Goal: Check status: Check status

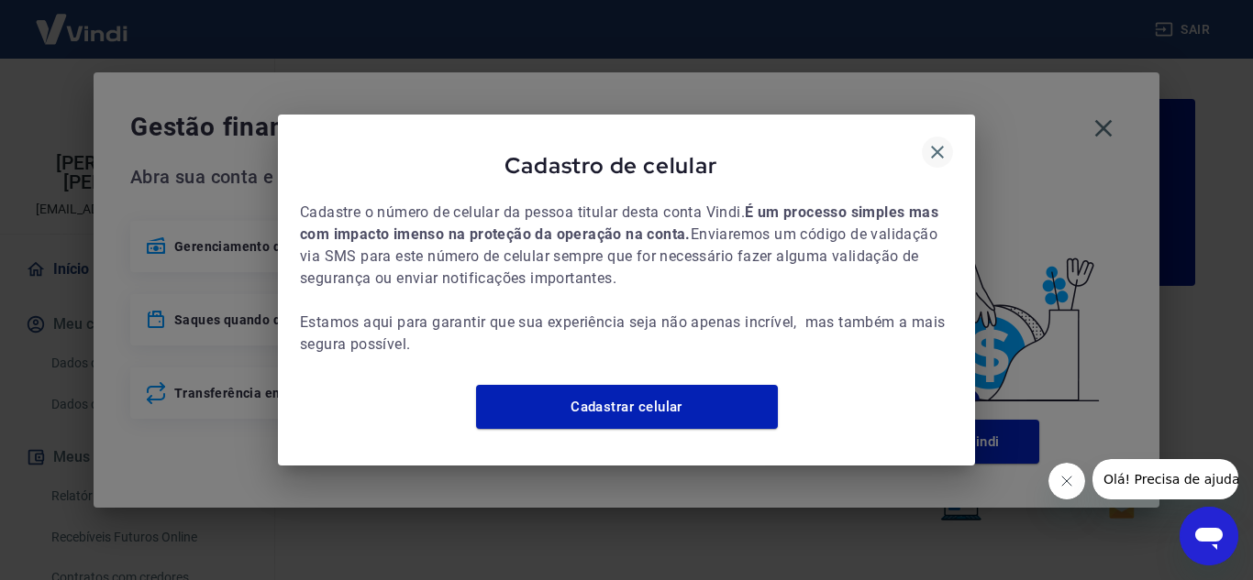
click at [938, 146] on icon "button" at bounding box center [937, 152] width 13 height 13
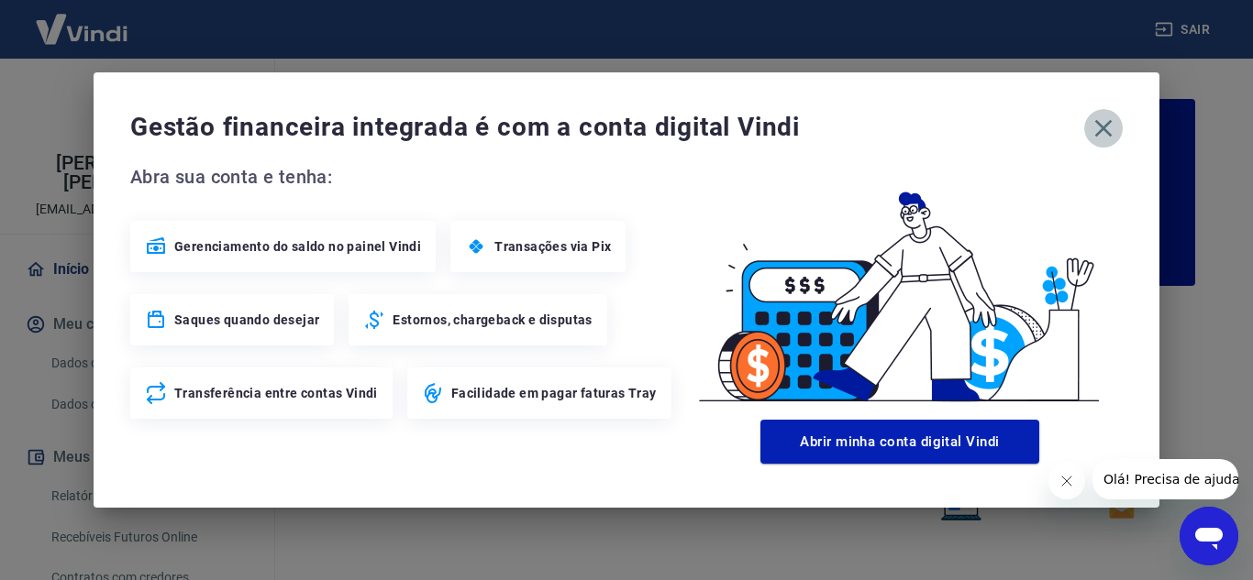
click at [1110, 133] on icon "button" at bounding box center [1102, 128] width 29 height 29
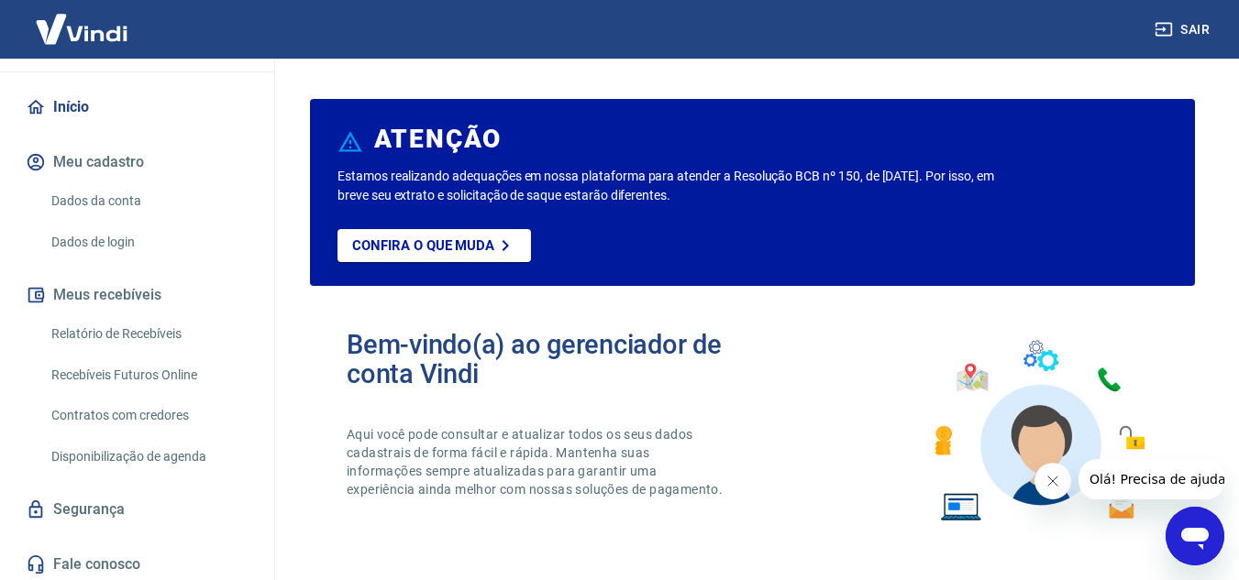
scroll to position [167, 0]
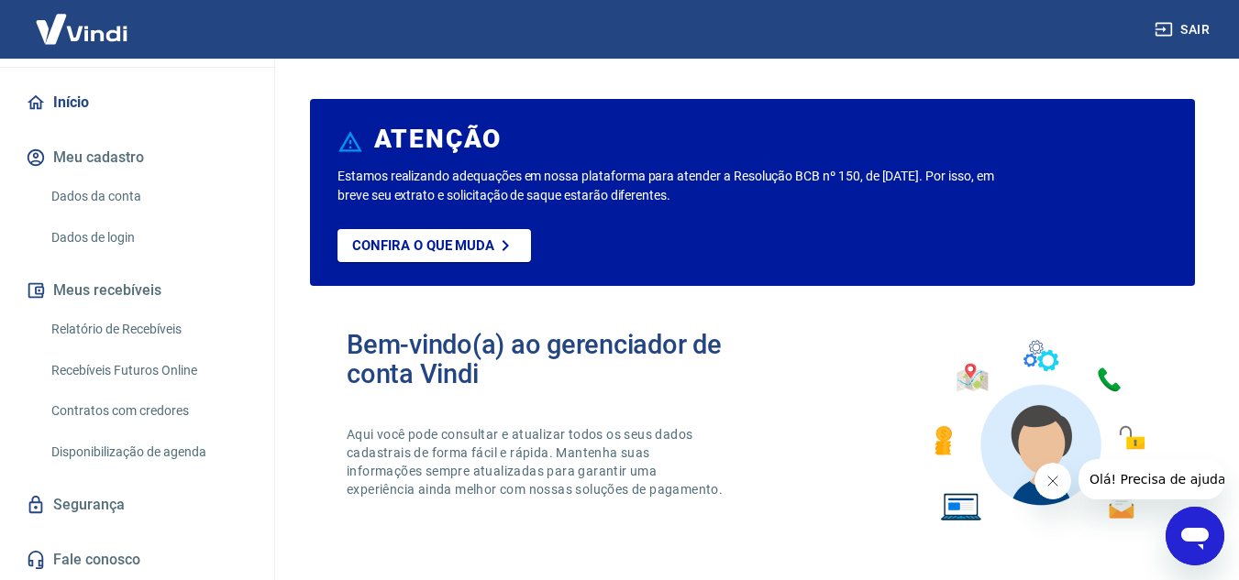
click at [148, 328] on link "Relatório de Recebíveis" at bounding box center [148, 330] width 208 height 38
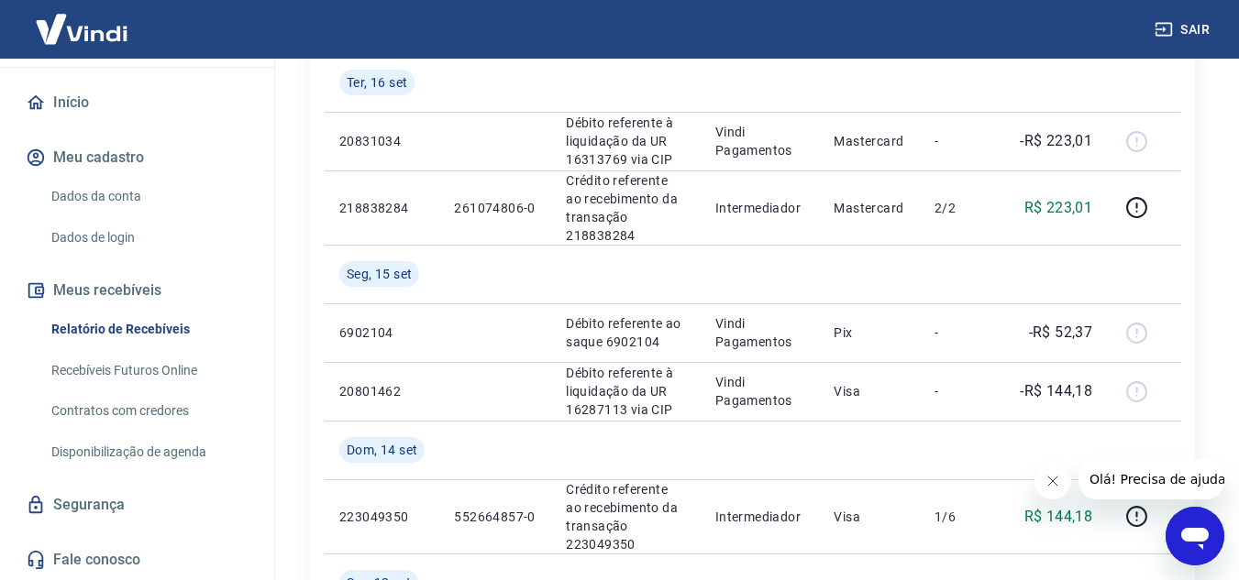
scroll to position [550, 0]
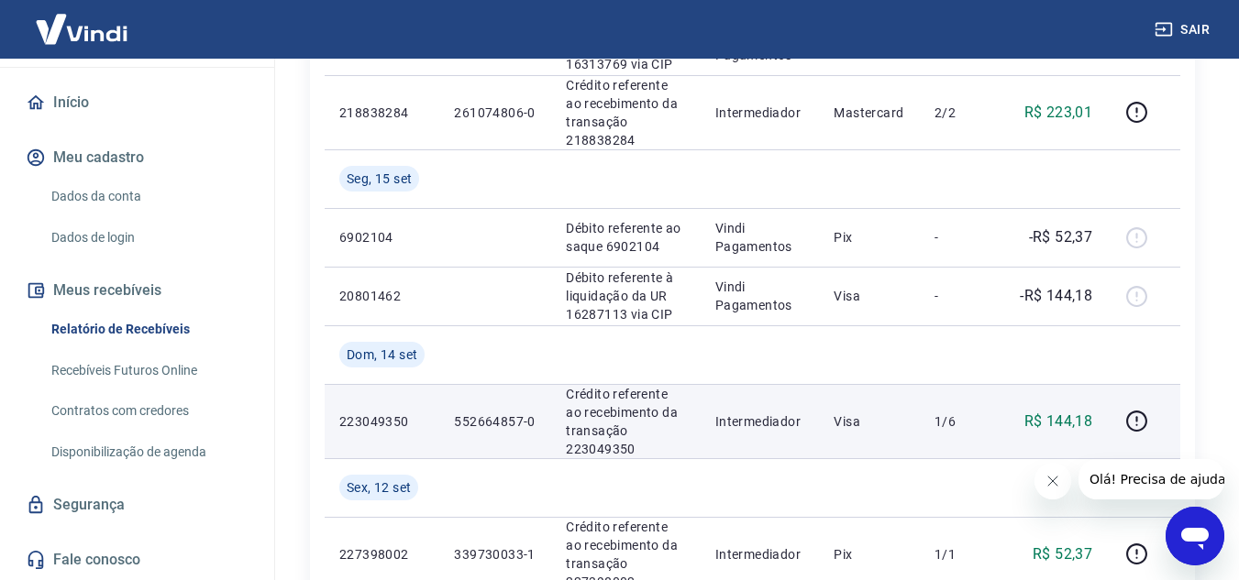
click at [605, 448] on p "Crédito referente ao recebimento da transação 223049350" at bounding box center [626, 421] width 120 height 73
copy p "223049350"
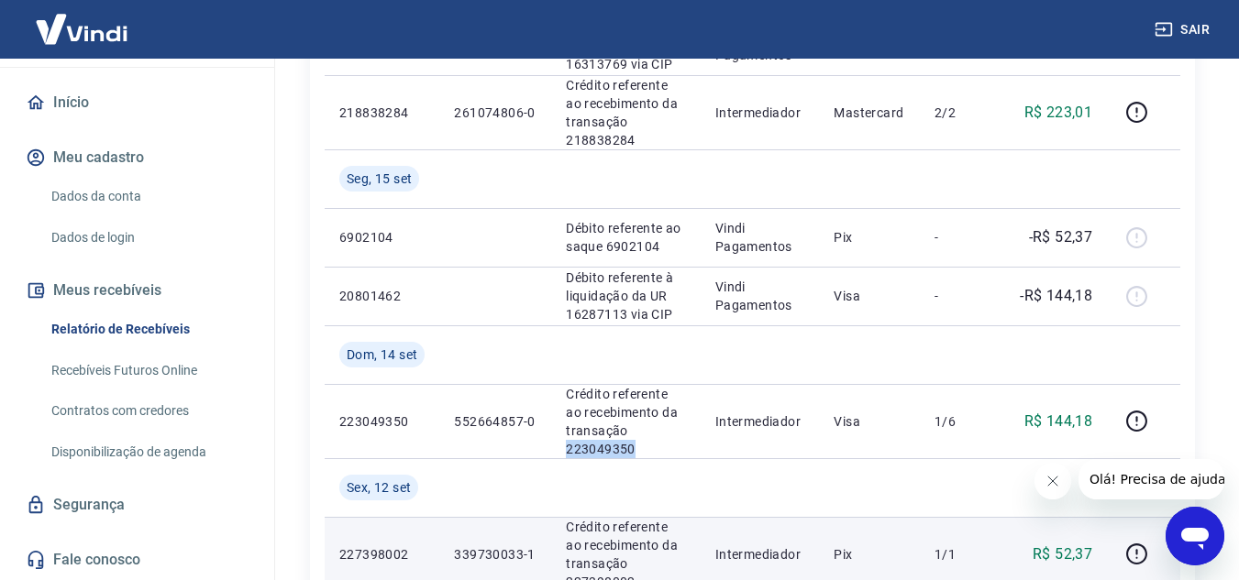
copy p "223049350"
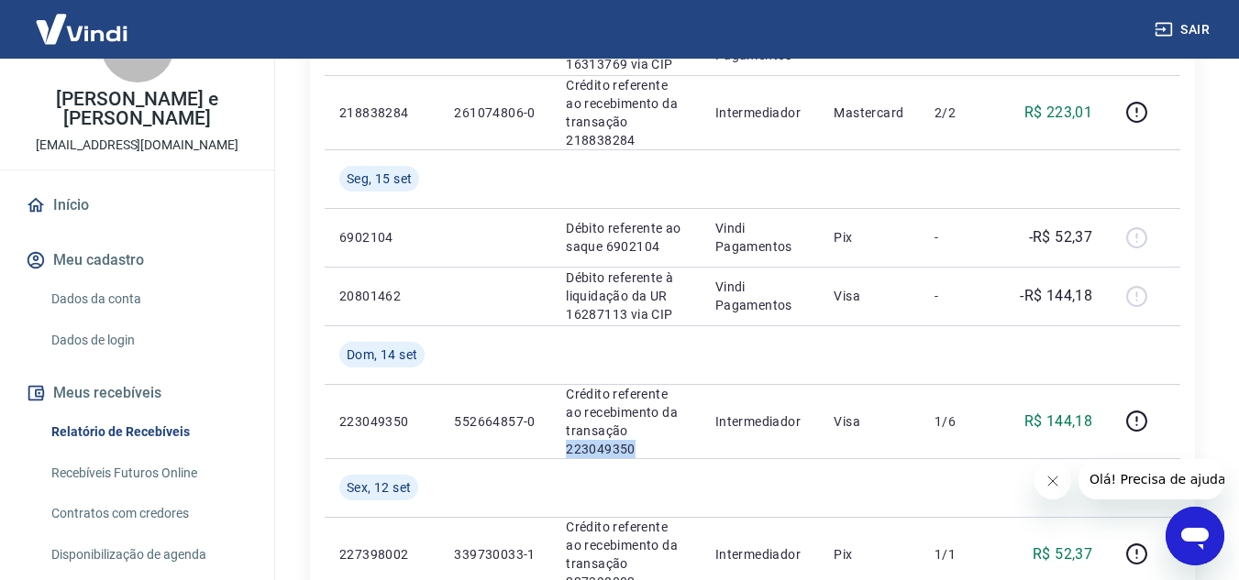
scroll to position [0, 0]
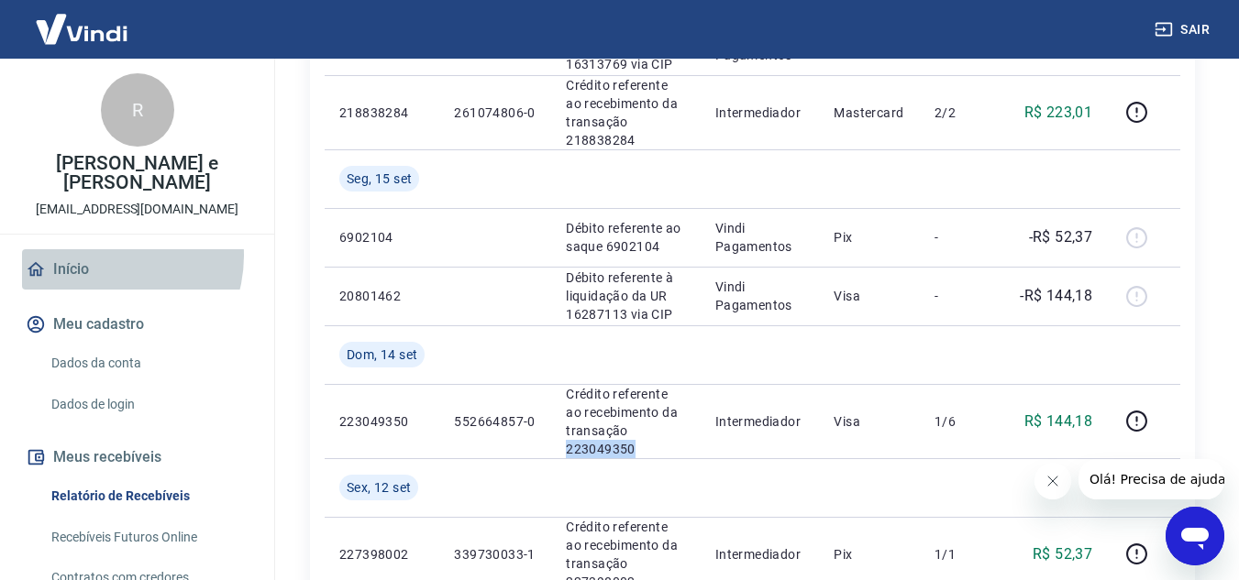
click at [103, 256] on link "Início" at bounding box center [137, 269] width 230 height 40
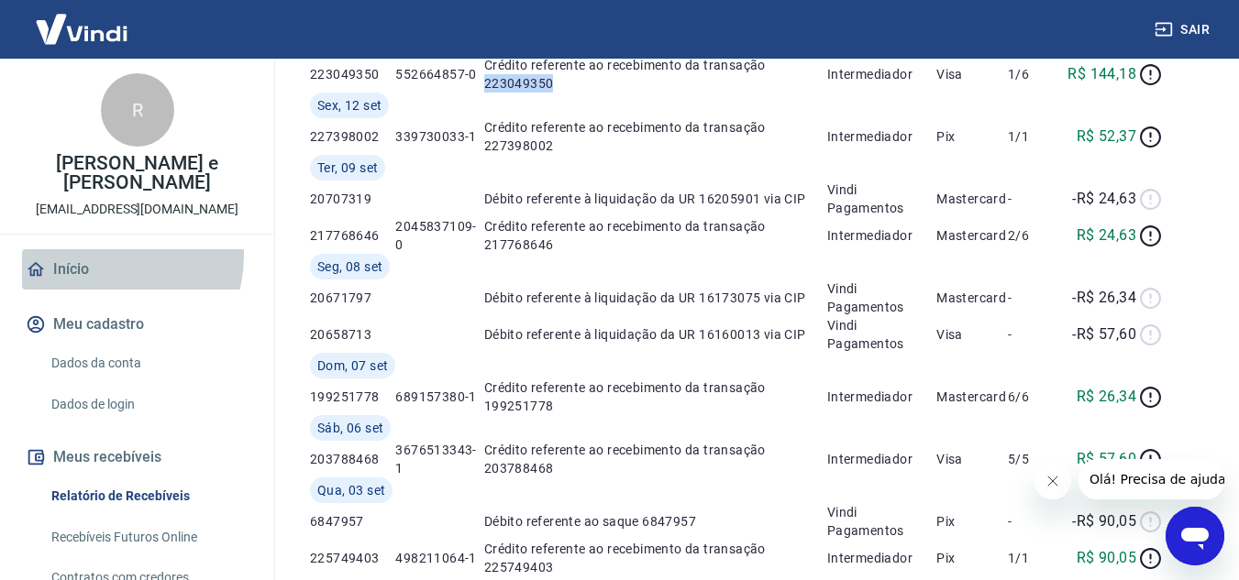
scroll to position [566, 0]
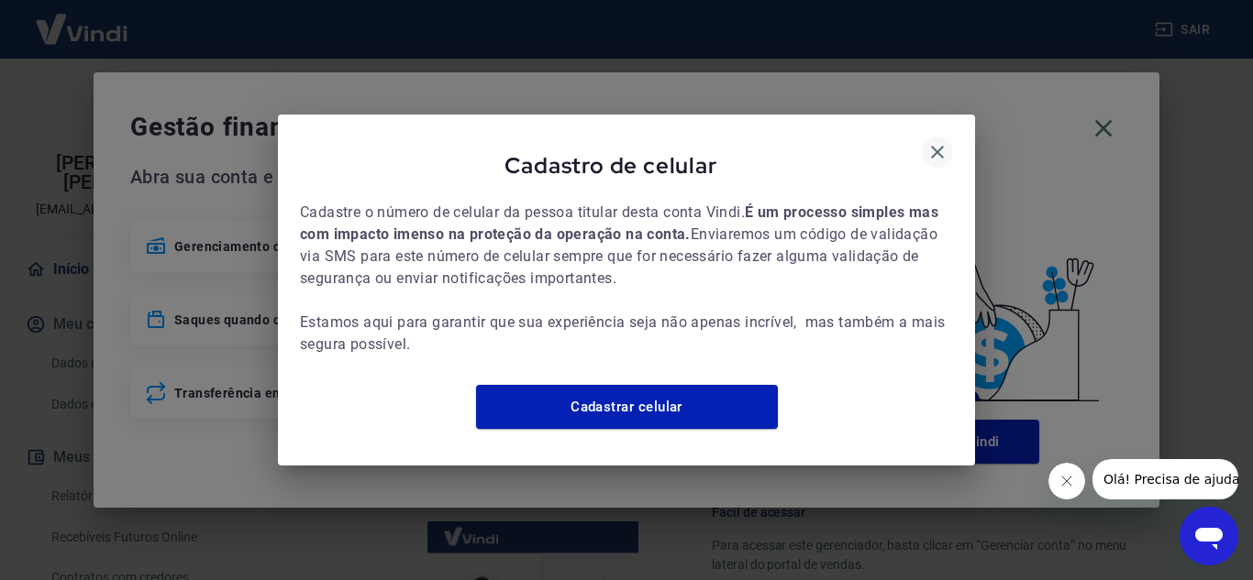
click at [942, 144] on icon "button" at bounding box center [937, 152] width 22 height 22
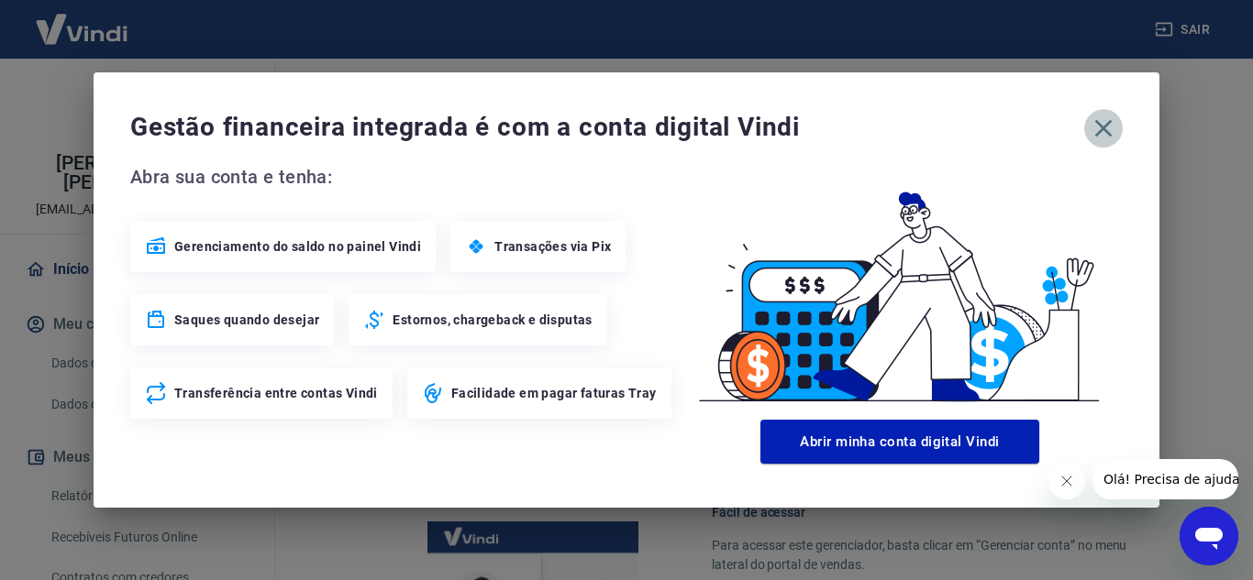
click at [1115, 121] on icon "button" at bounding box center [1102, 128] width 29 height 29
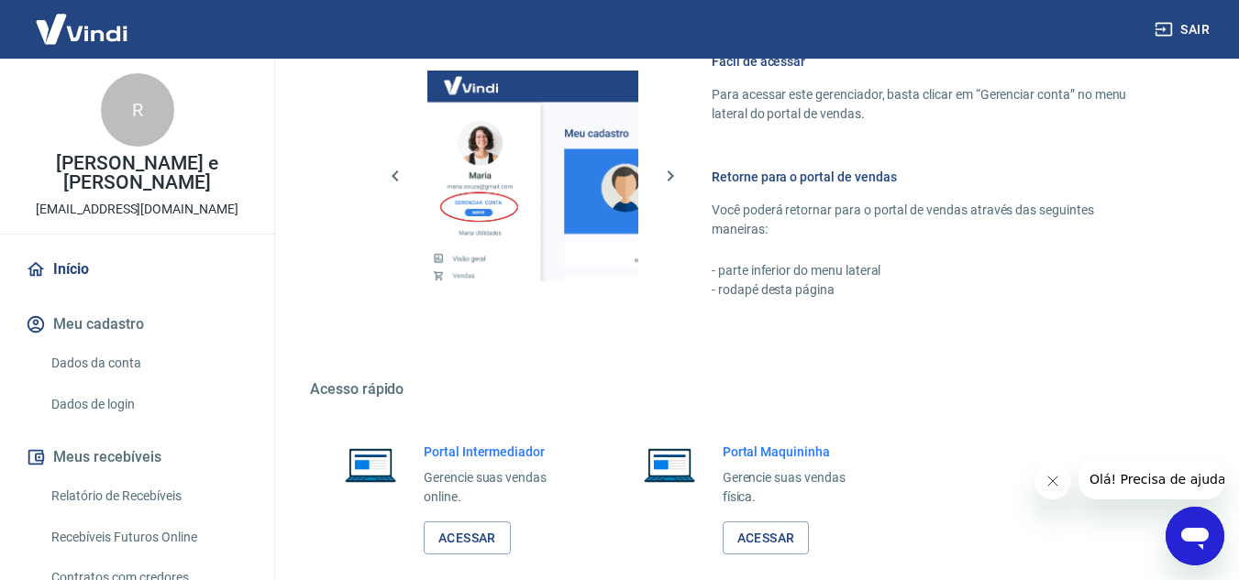
scroll to position [1114, 0]
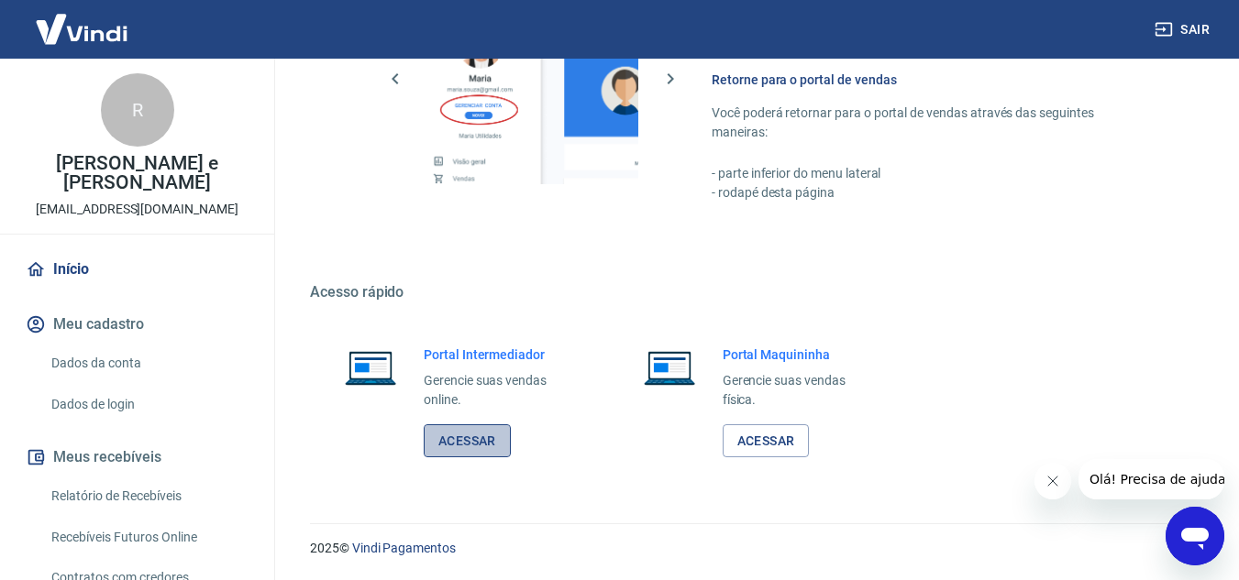
click at [451, 443] on link "Acessar" at bounding box center [467, 442] width 87 height 34
